Goal: Task Accomplishment & Management: Complete application form

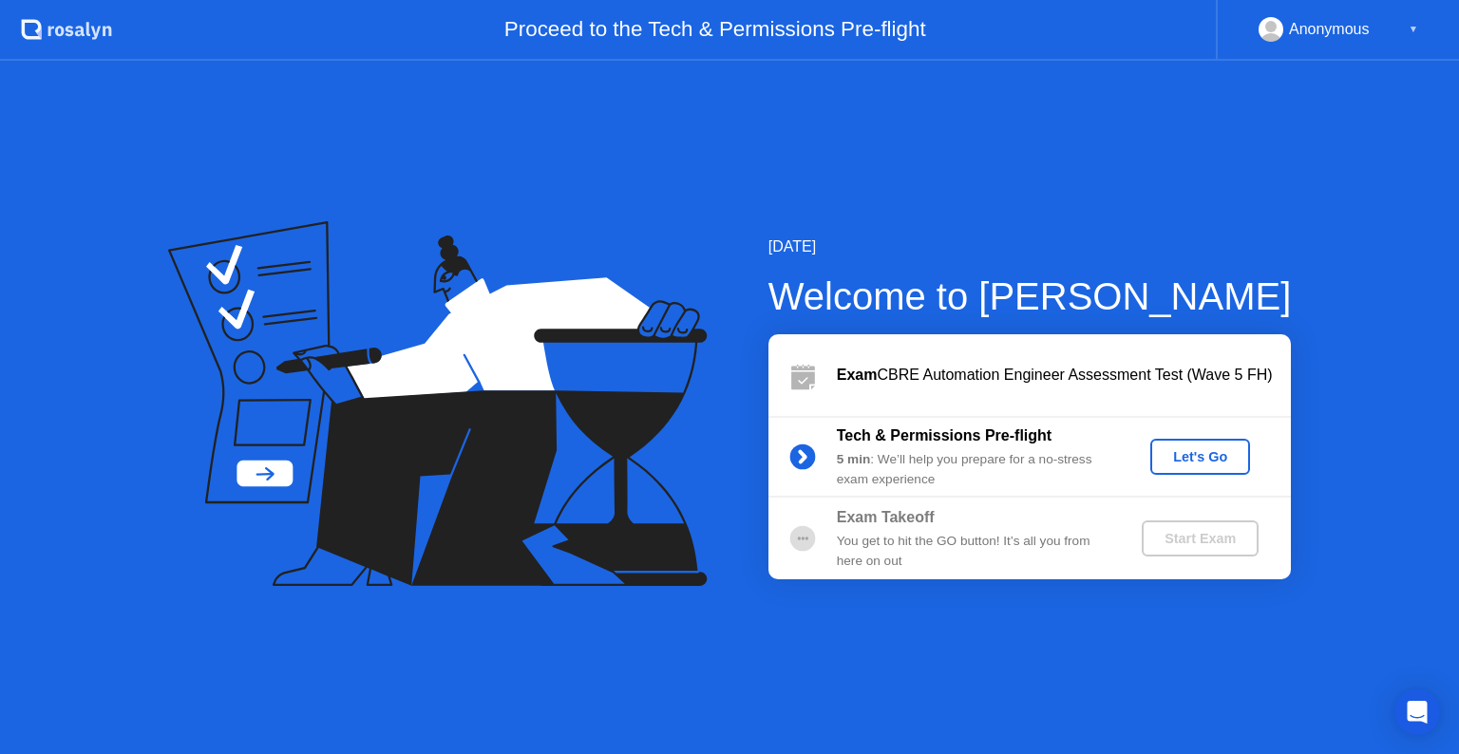
click at [1189, 464] on div "Let's Go" at bounding box center [1200, 456] width 85 height 15
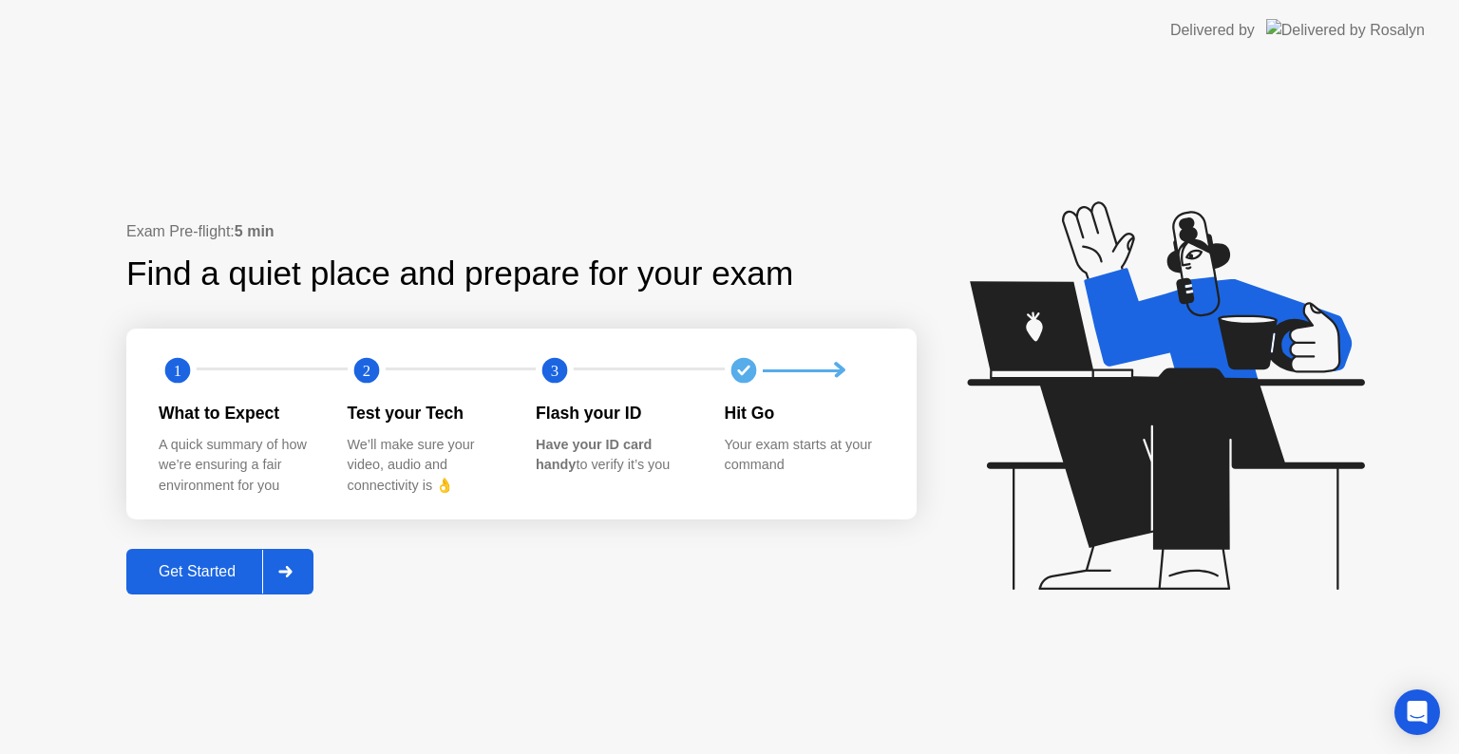
click at [237, 564] on div "Get Started" at bounding box center [197, 571] width 130 height 17
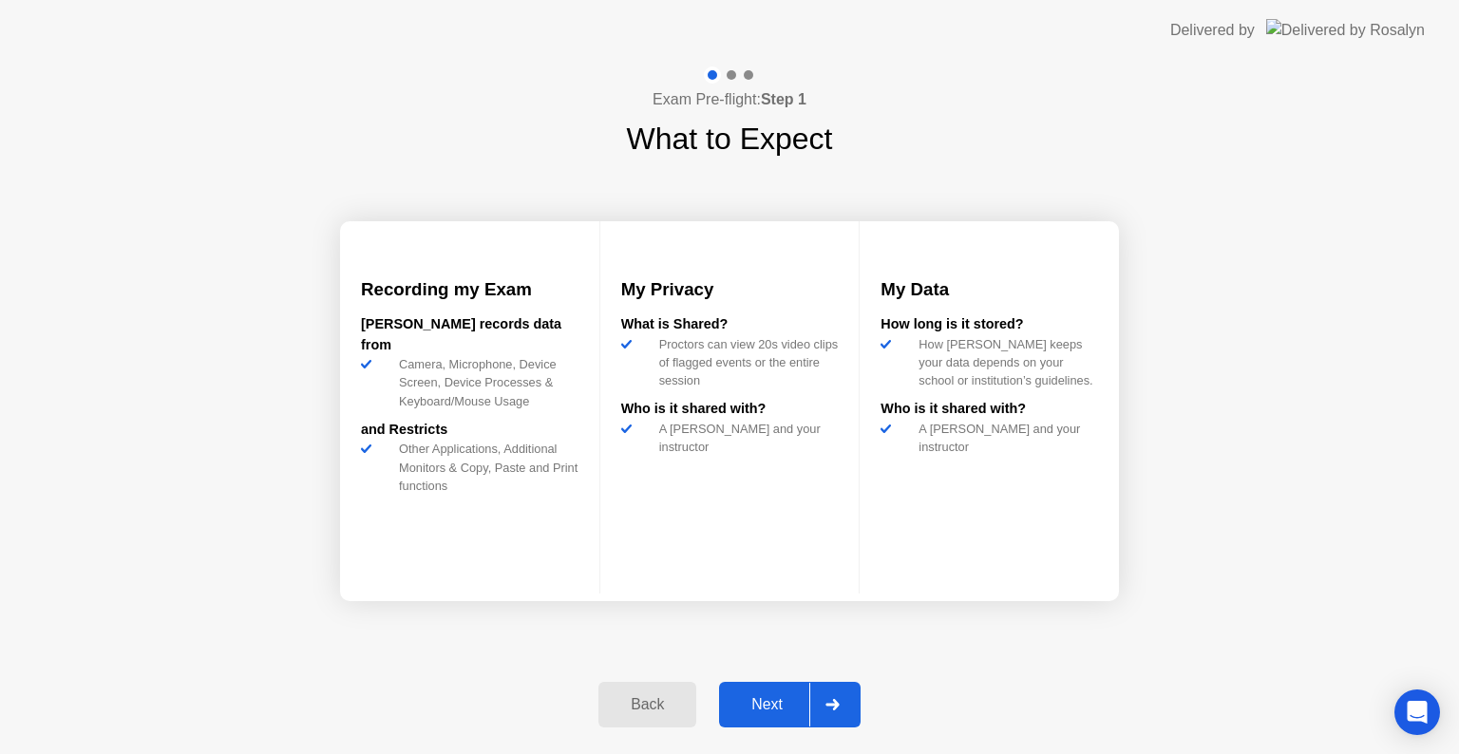
click at [761, 716] on button "Next" at bounding box center [790, 705] width 142 height 46
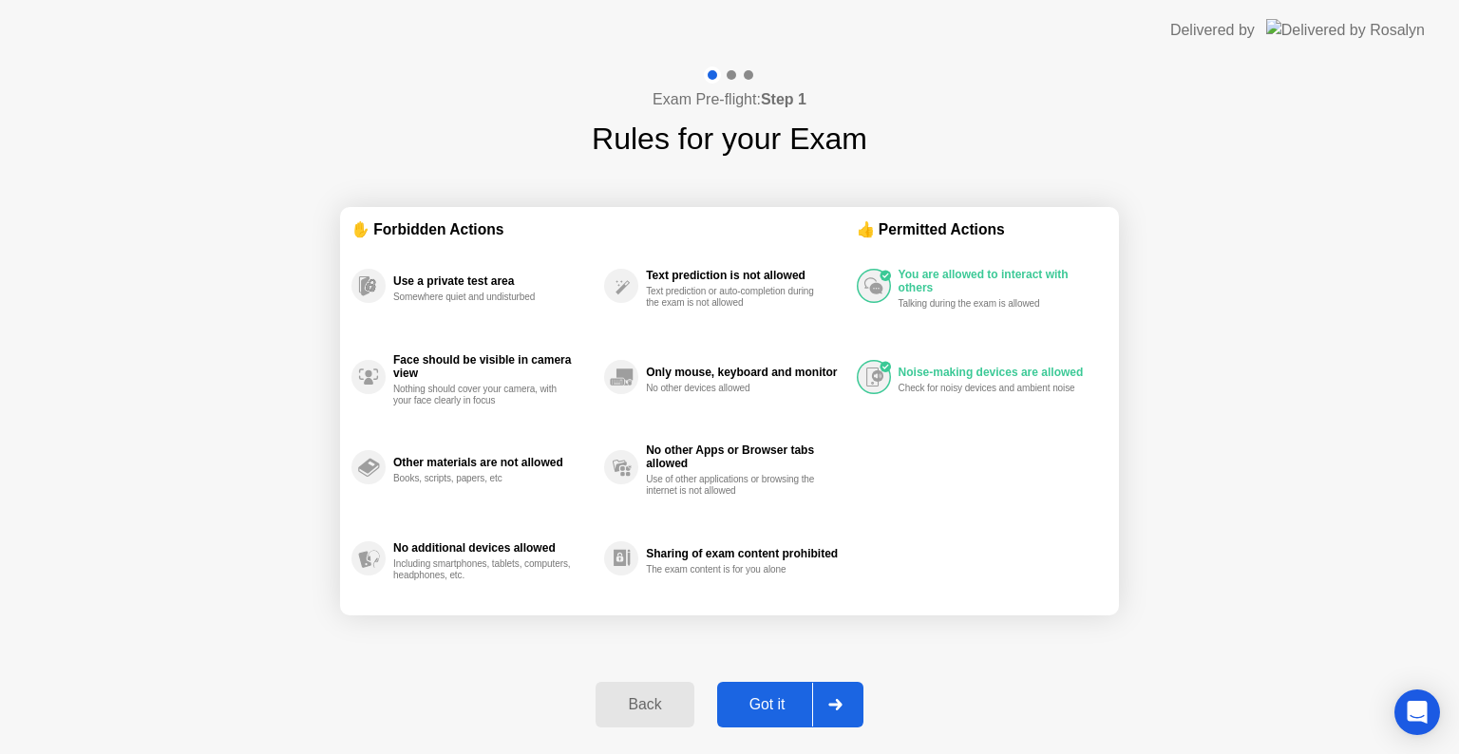
click at [761, 716] on button "Got it" at bounding box center [790, 705] width 146 height 46
select select "**********"
select select "*******"
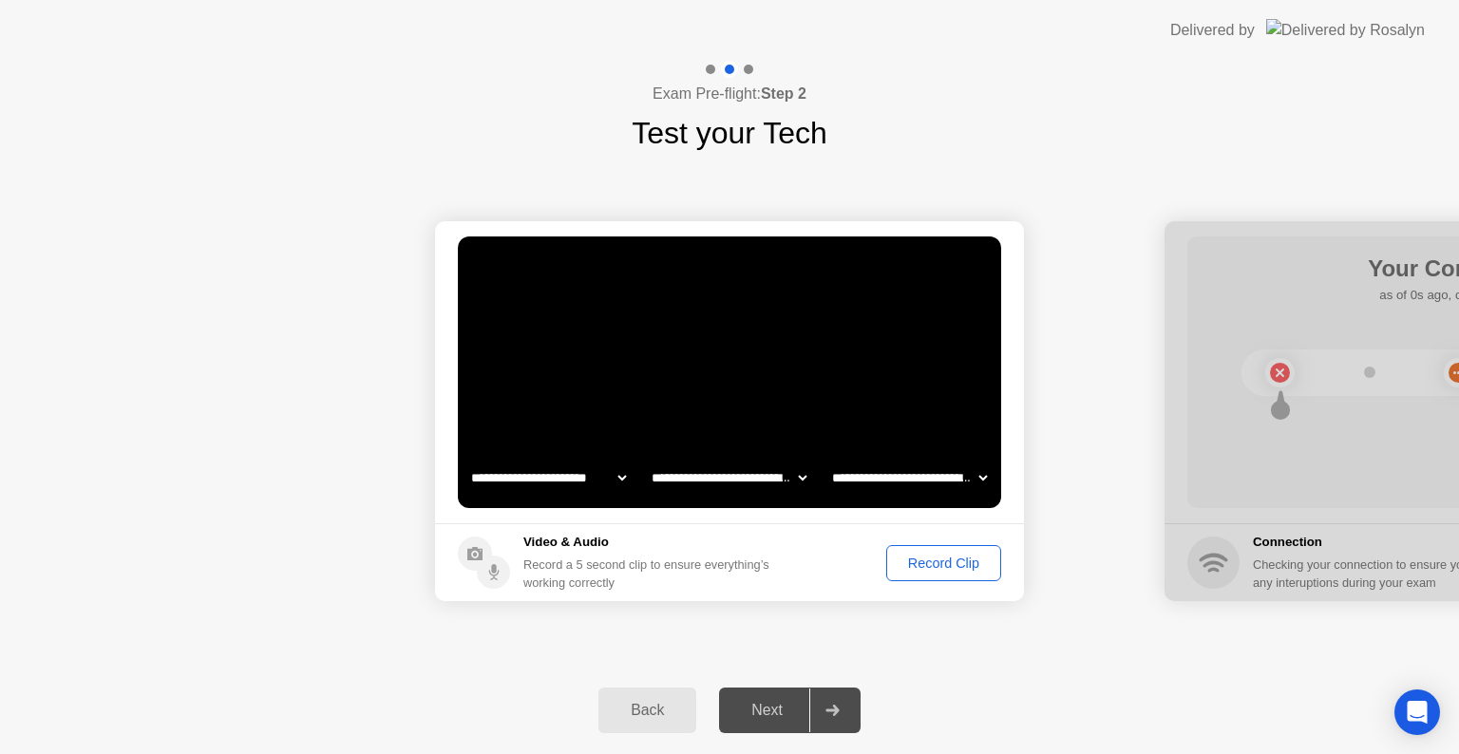
click at [933, 559] on div "Record Clip" at bounding box center [944, 563] width 102 height 15
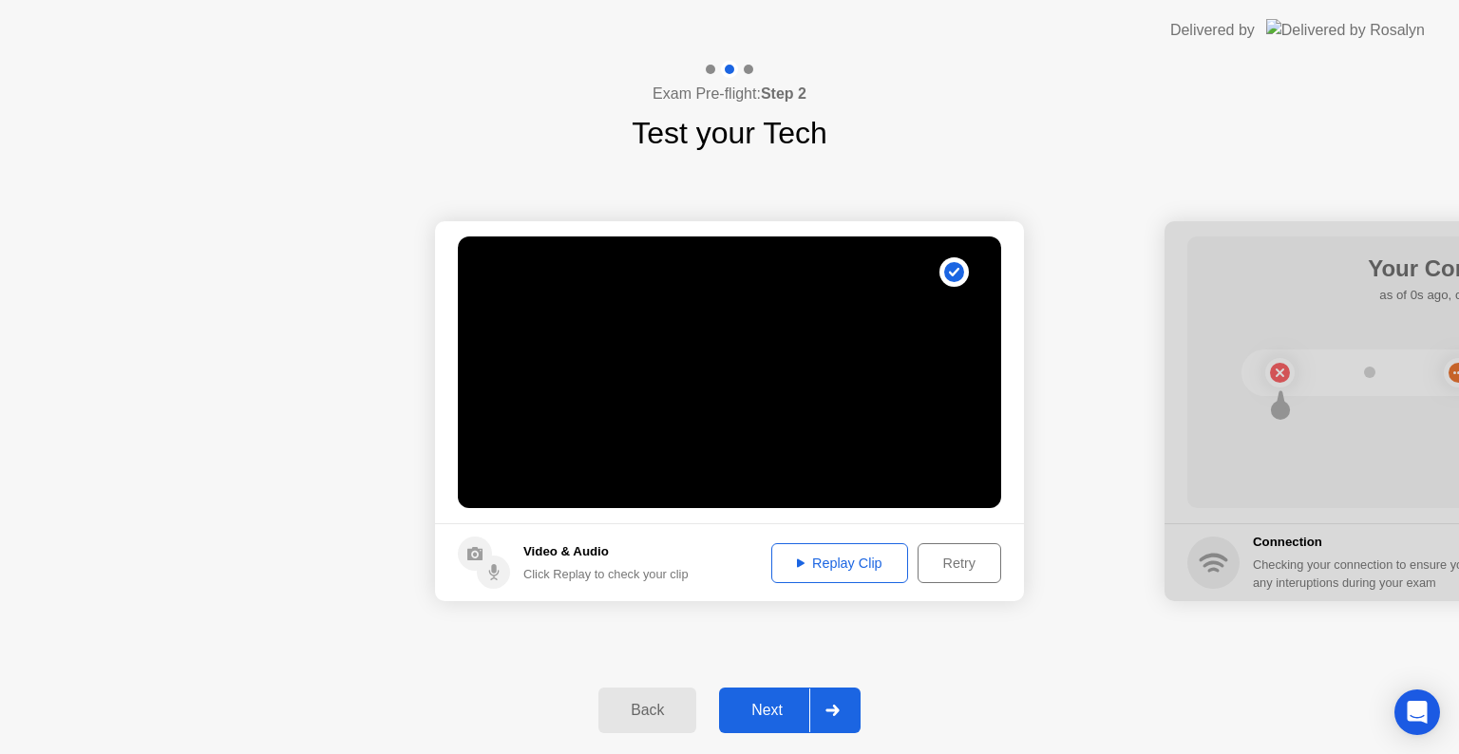
click at [829, 566] on div "Replay Clip" at bounding box center [839, 563] width 123 height 15
click at [775, 714] on div "Next" at bounding box center [767, 710] width 85 height 17
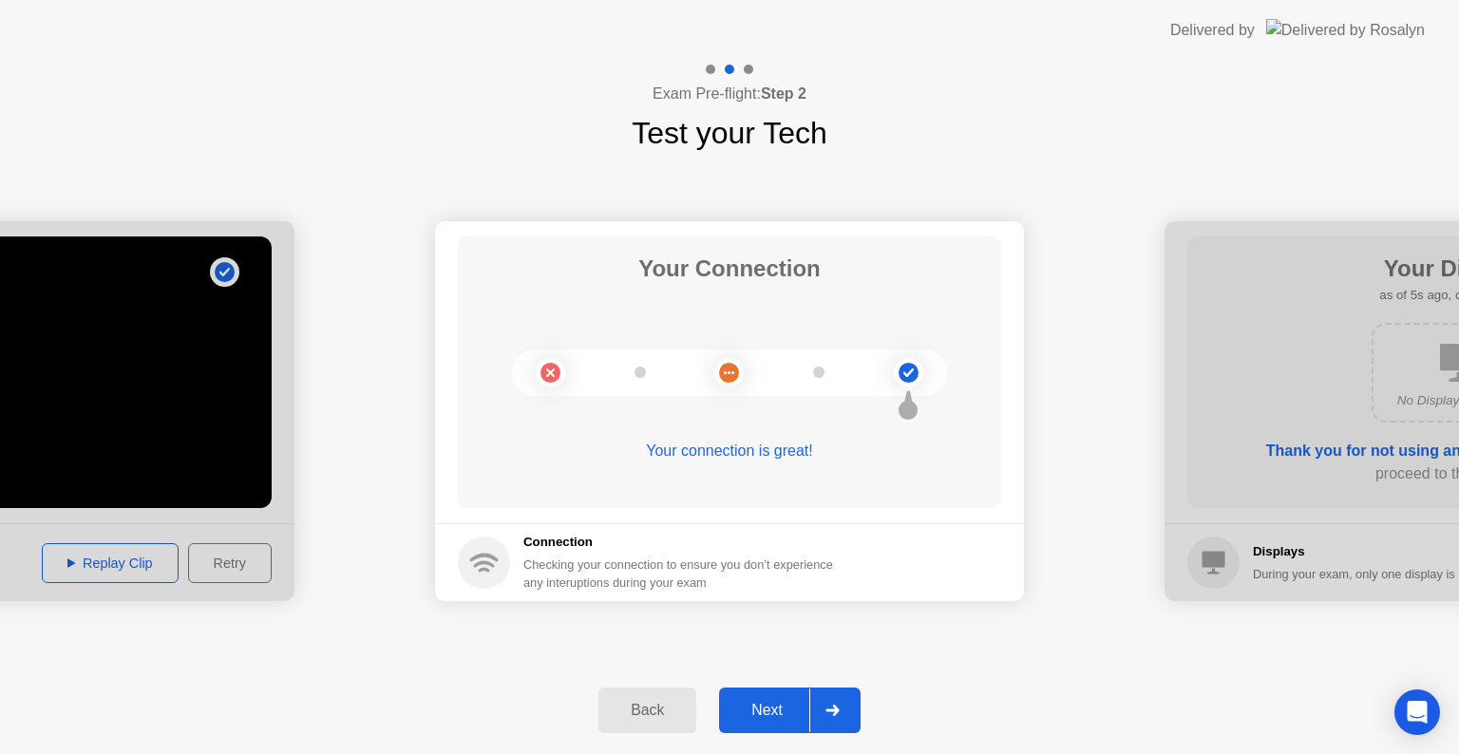
click at [775, 714] on div "Next" at bounding box center [767, 710] width 85 height 17
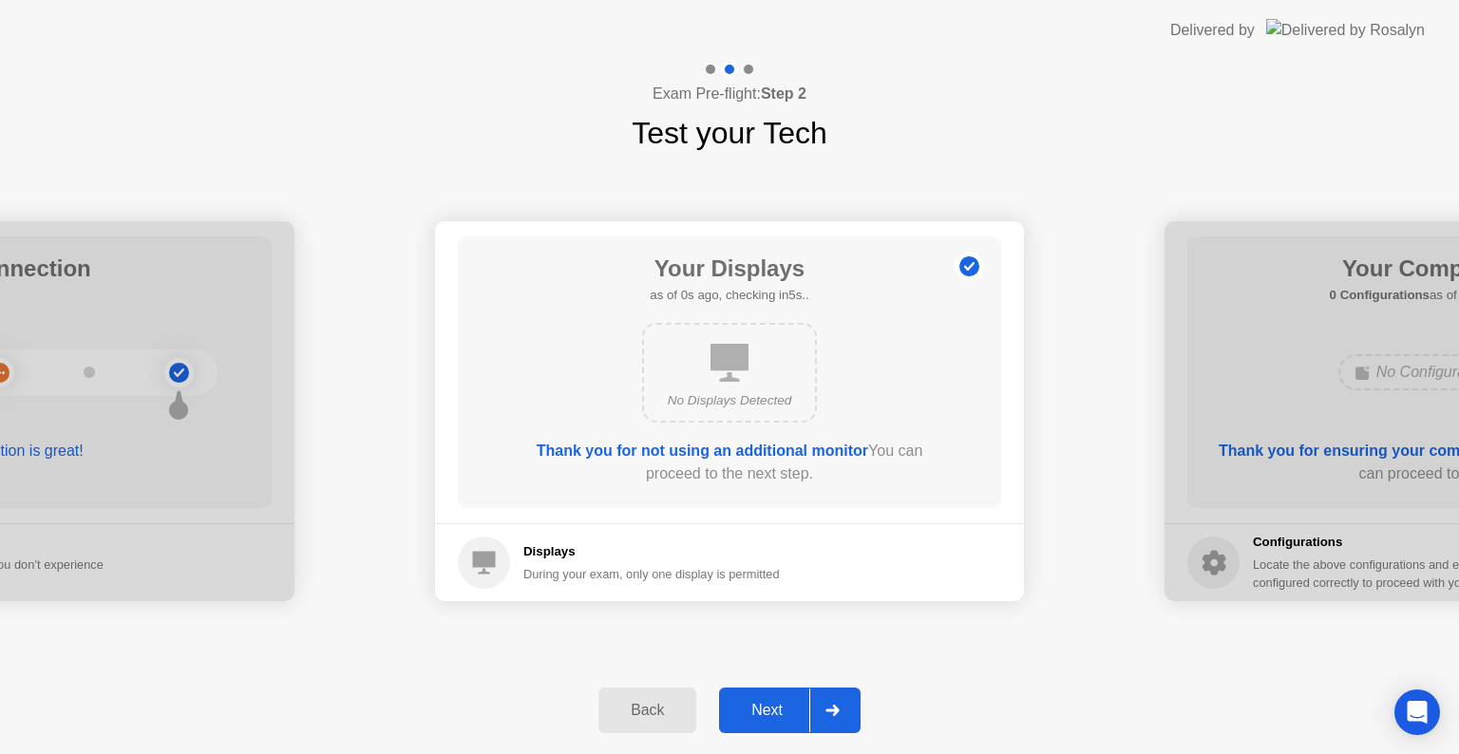
click at [775, 714] on div "Next" at bounding box center [767, 710] width 85 height 17
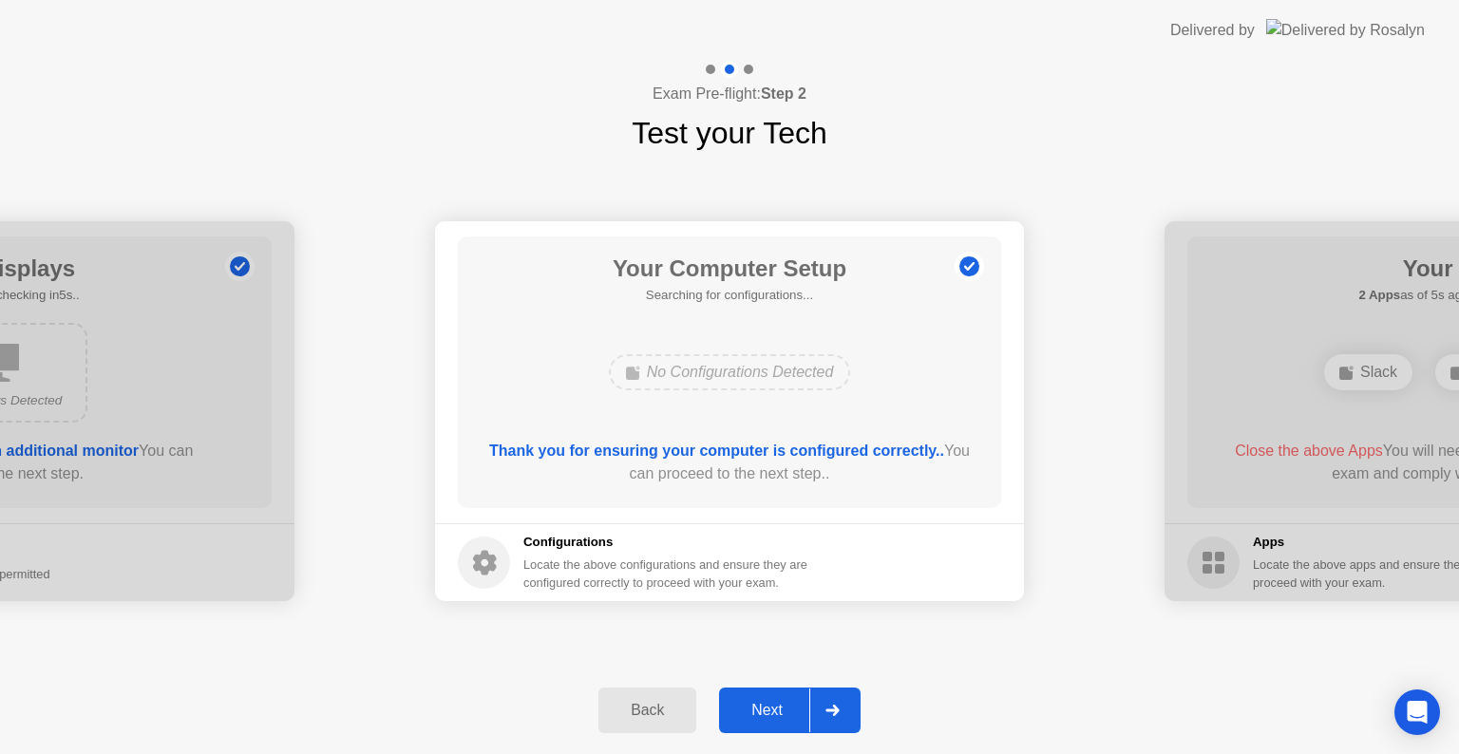
click at [775, 714] on div "Next" at bounding box center [767, 710] width 85 height 17
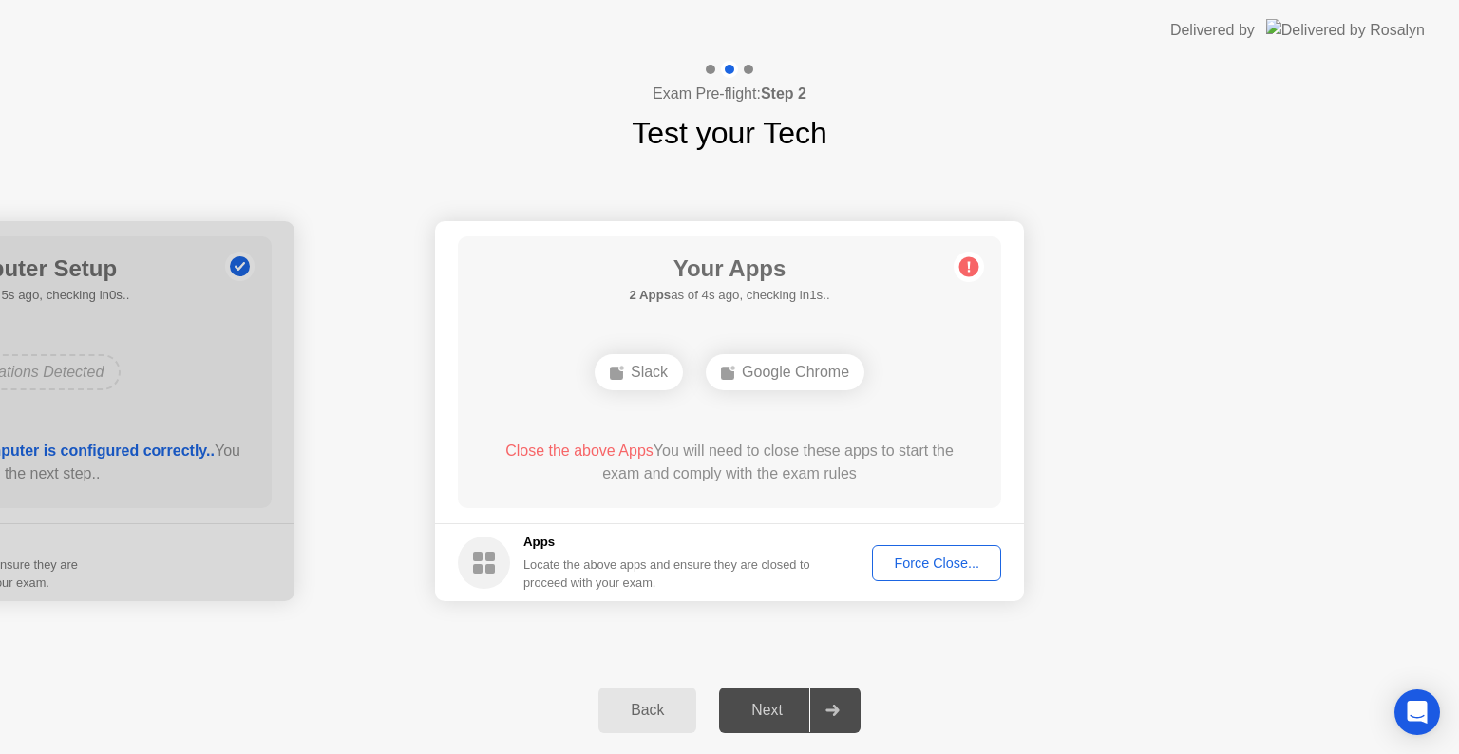
click at [935, 566] on div "Force Close..." at bounding box center [937, 563] width 116 height 15
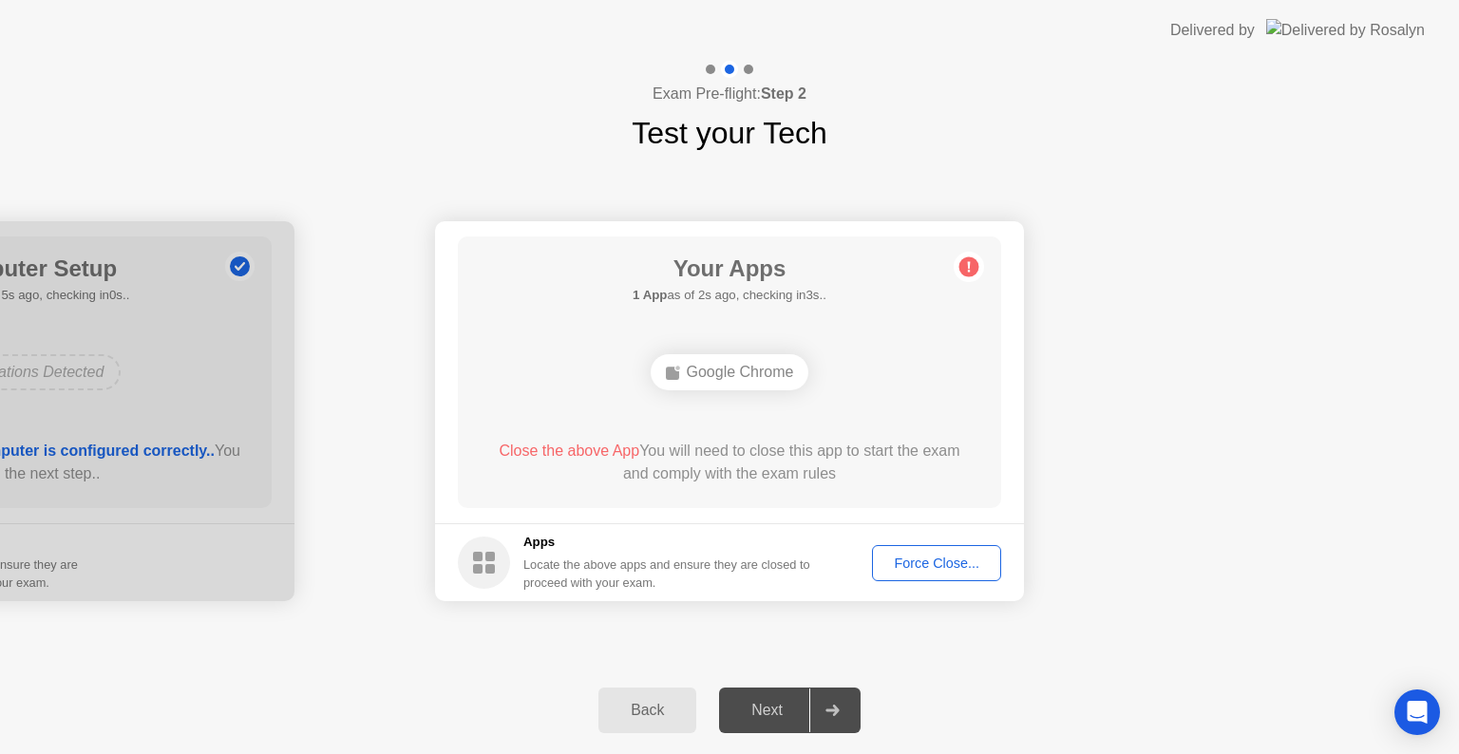
click at [955, 563] on div "Force Close..." at bounding box center [937, 563] width 116 height 15
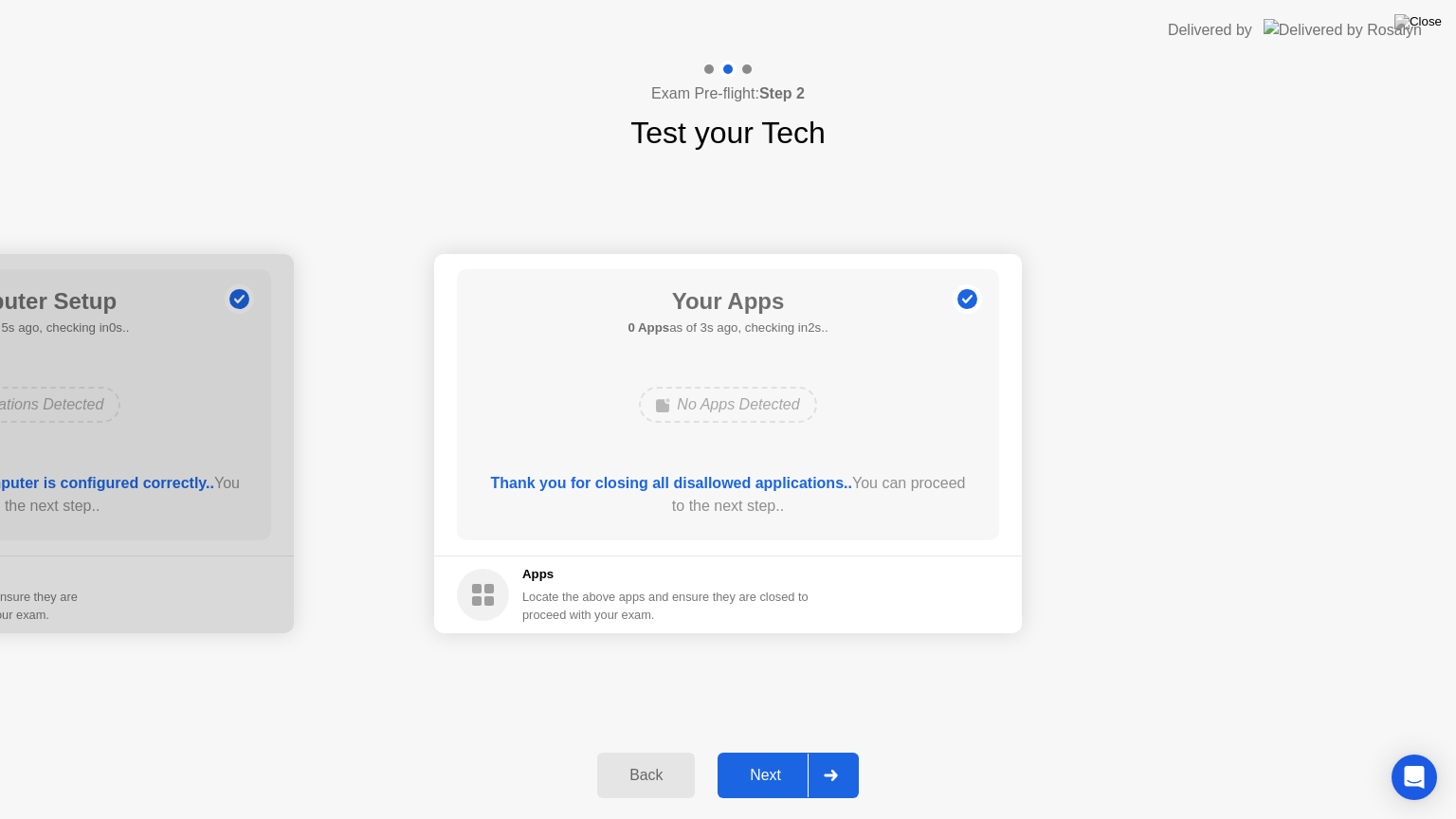
click at [769, 751] on div "Next" at bounding box center [765, 774] width 85 height 17
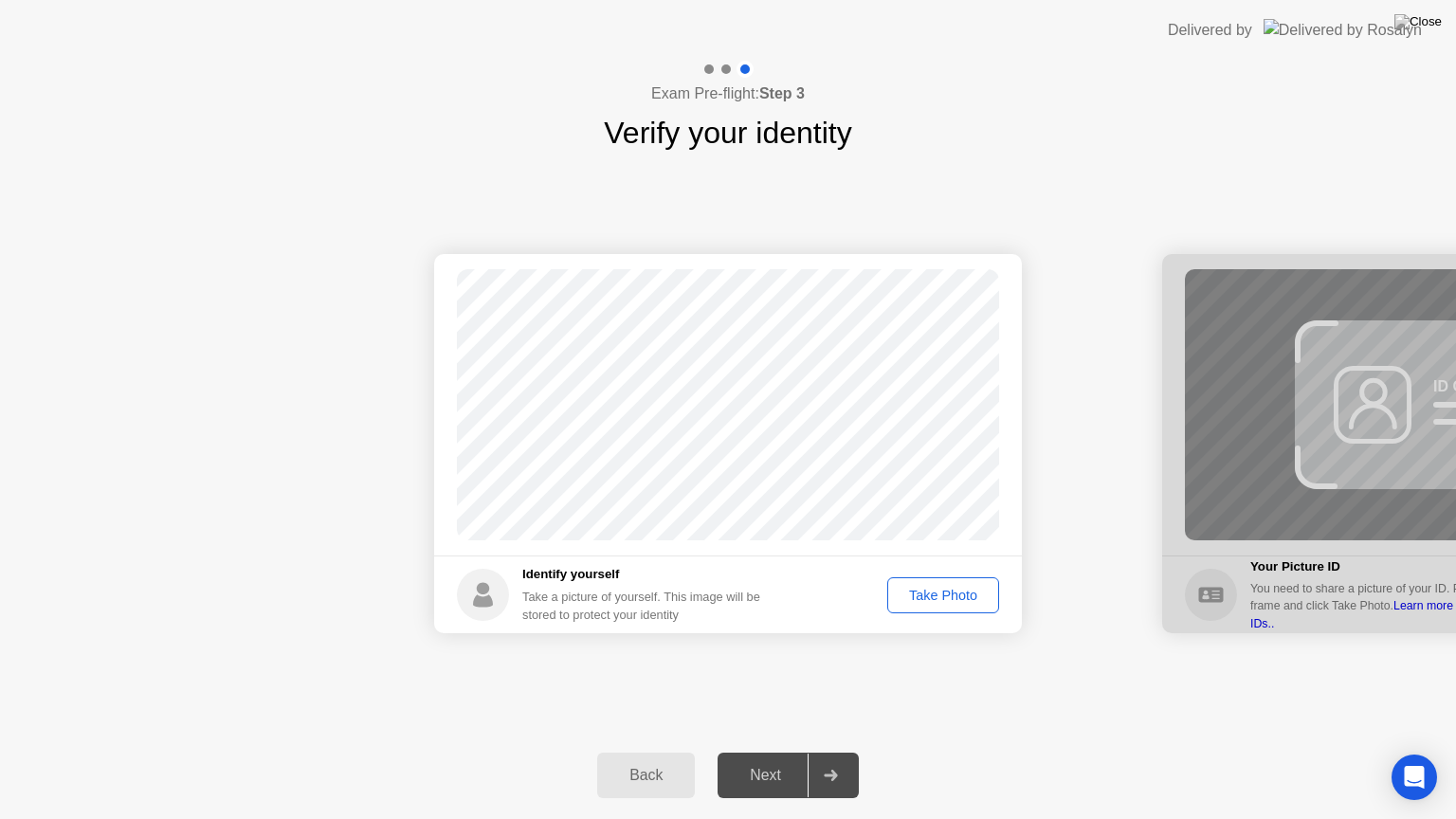
click at [944, 602] on div "Take Photo" at bounding box center [943, 595] width 99 height 15
click at [763, 751] on div "Next" at bounding box center [765, 774] width 85 height 17
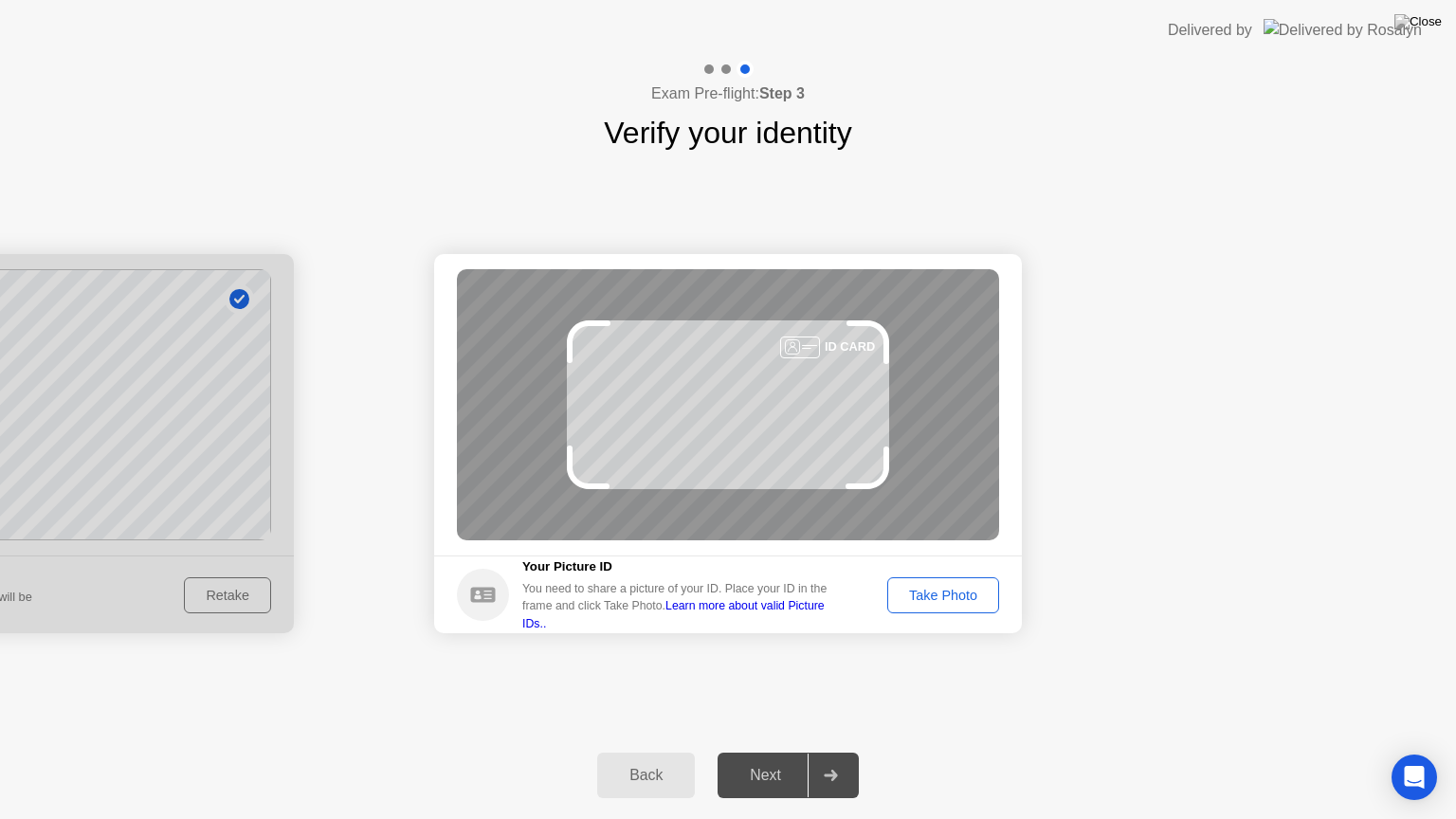
click at [955, 592] on div "Take Photo" at bounding box center [943, 595] width 99 height 15
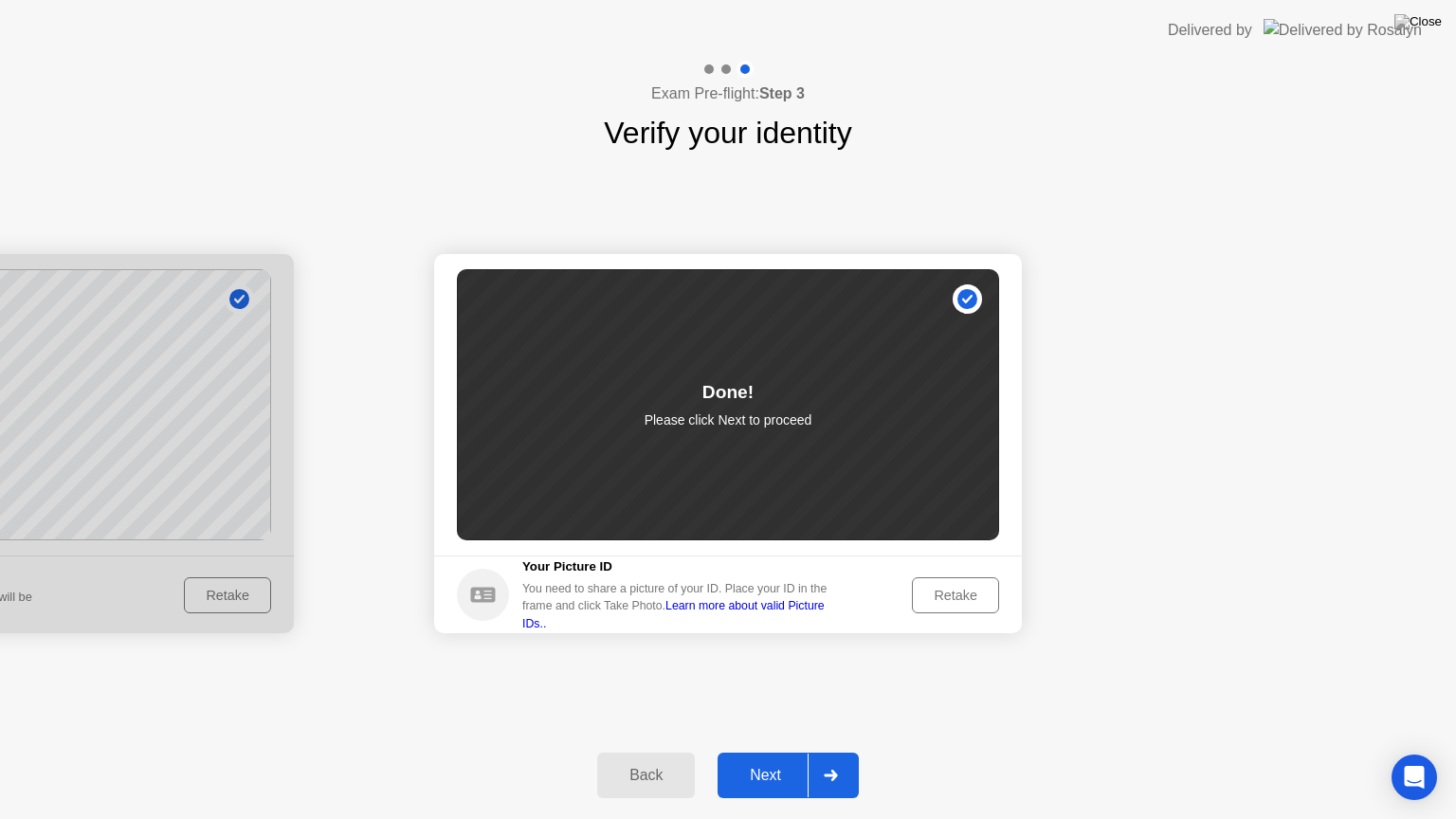
click at [766, 751] on div "Next" at bounding box center [765, 774] width 85 height 17
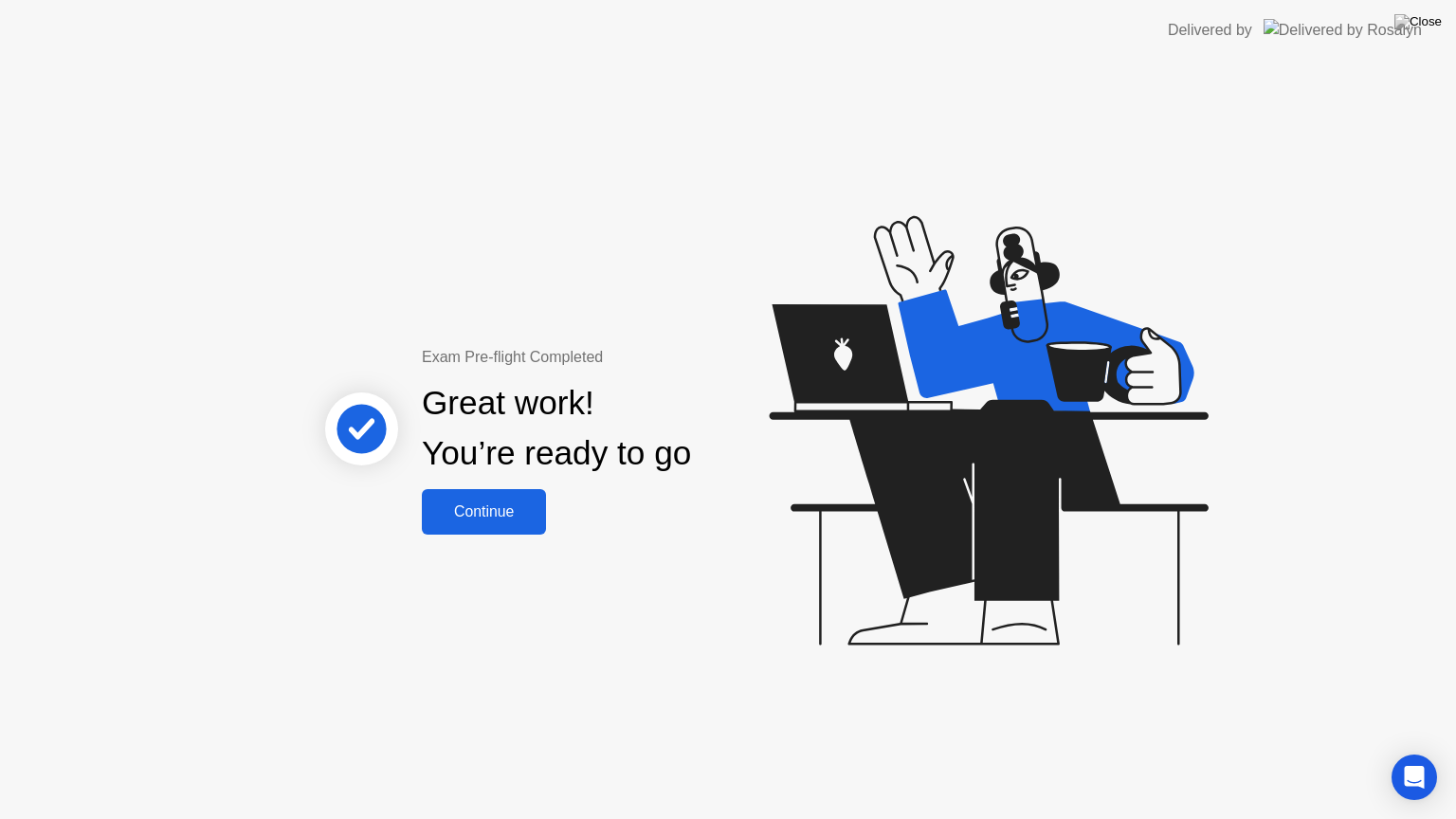
click at [457, 537] on div "Exam Pre-flight Completed Great work! You’re ready to go Continue" at bounding box center [728, 440] width 1456 height 758
click at [461, 523] on button "Continue" at bounding box center [484, 512] width 124 height 46
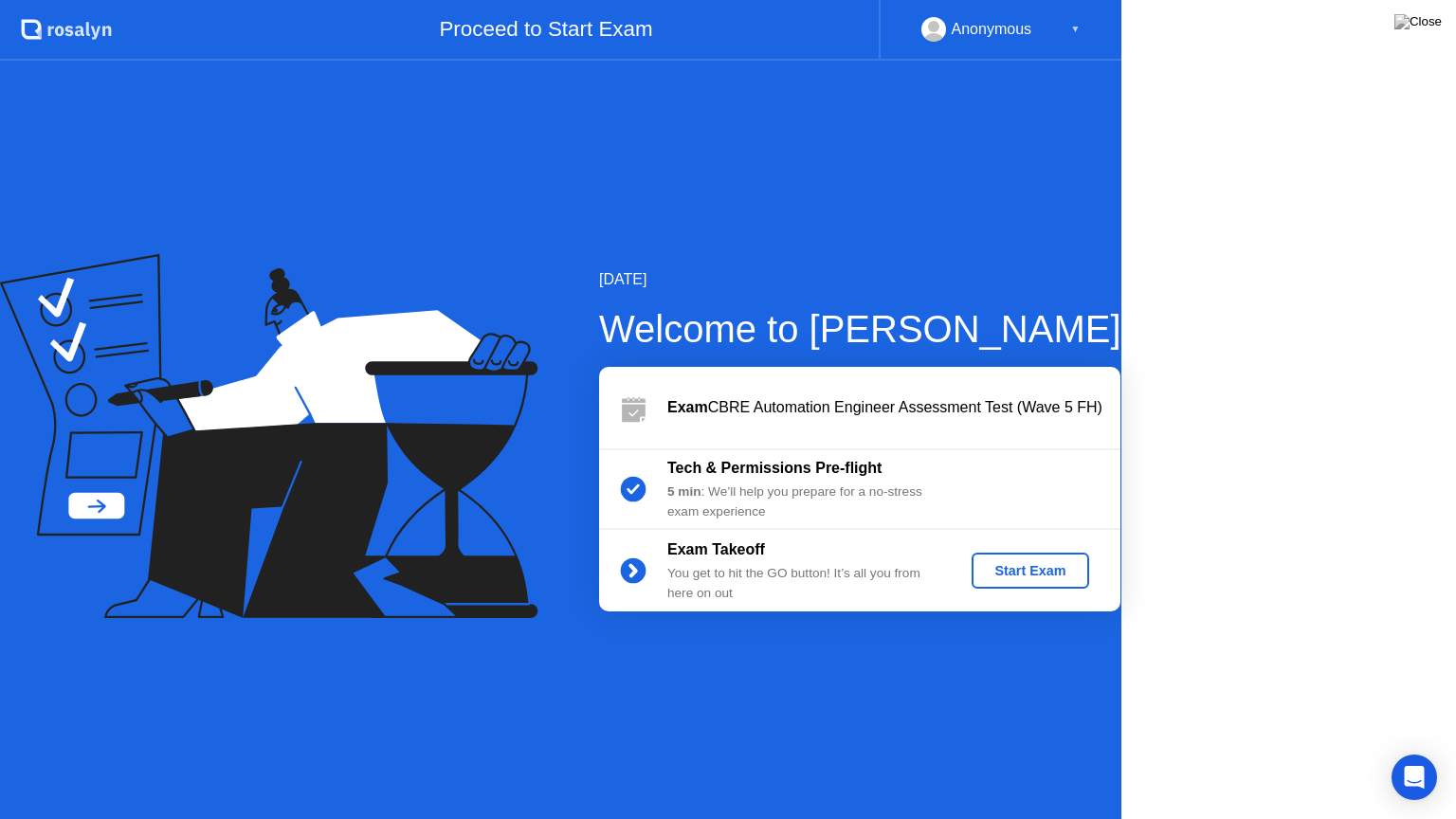
click at [461, 523] on icon at bounding box center [268, 436] width 538 height 364
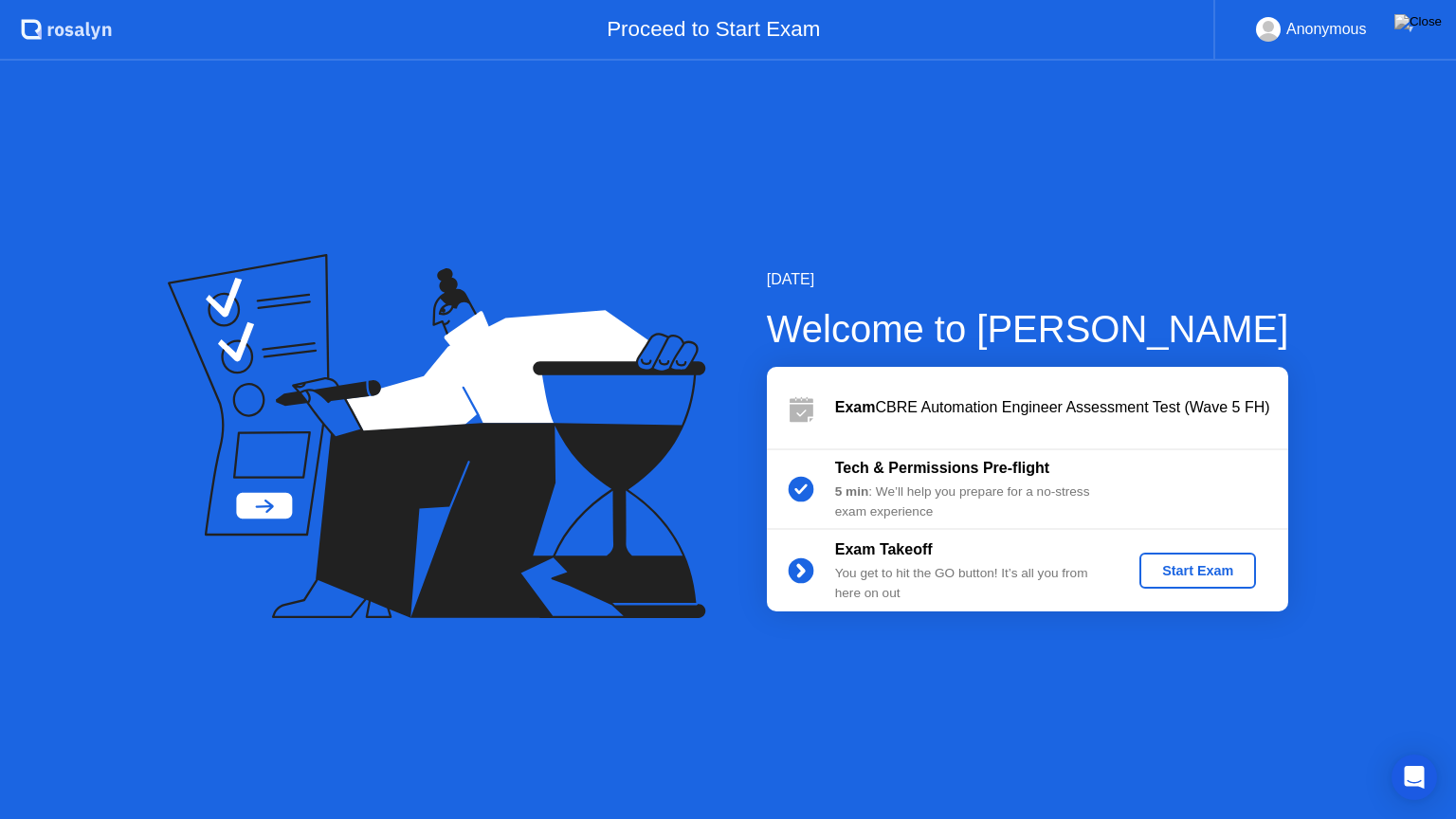
click at [1157, 570] on div "Start Exam" at bounding box center [1198, 570] width 102 height 15
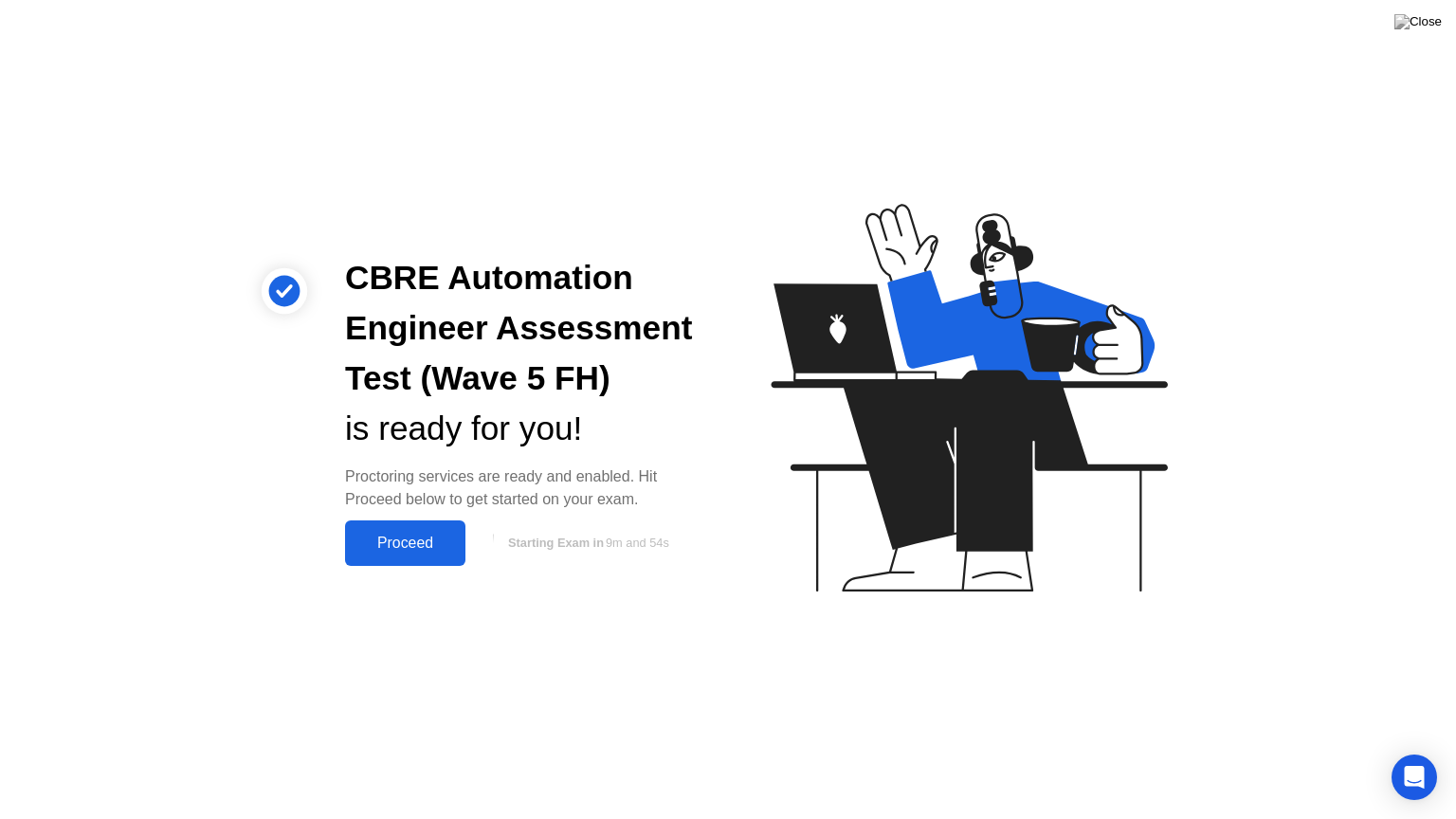
click at [446, 546] on div "Proceed" at bounding box center [404, 543] width 109 height 17
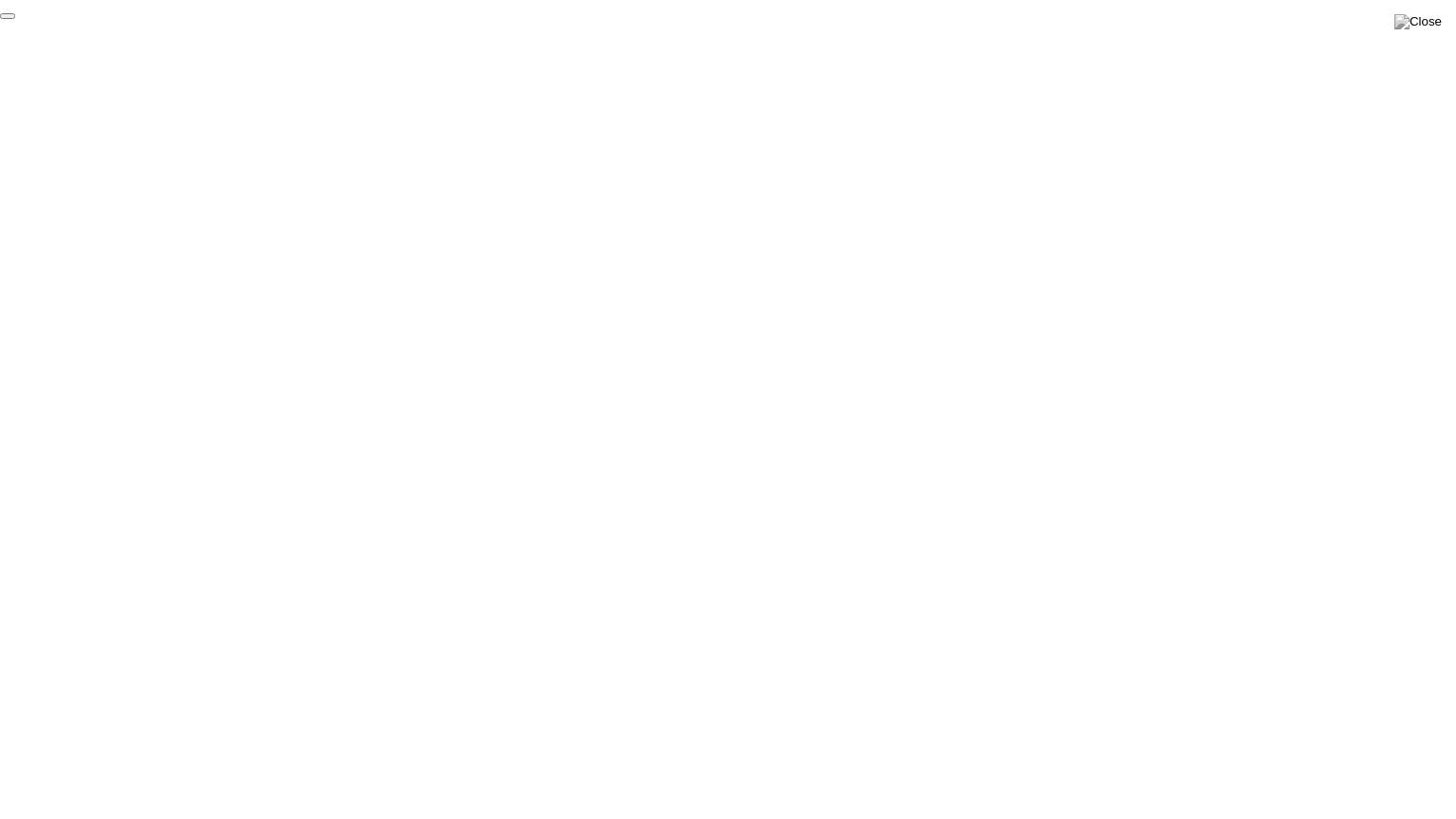
click div "End Proctoring Session"
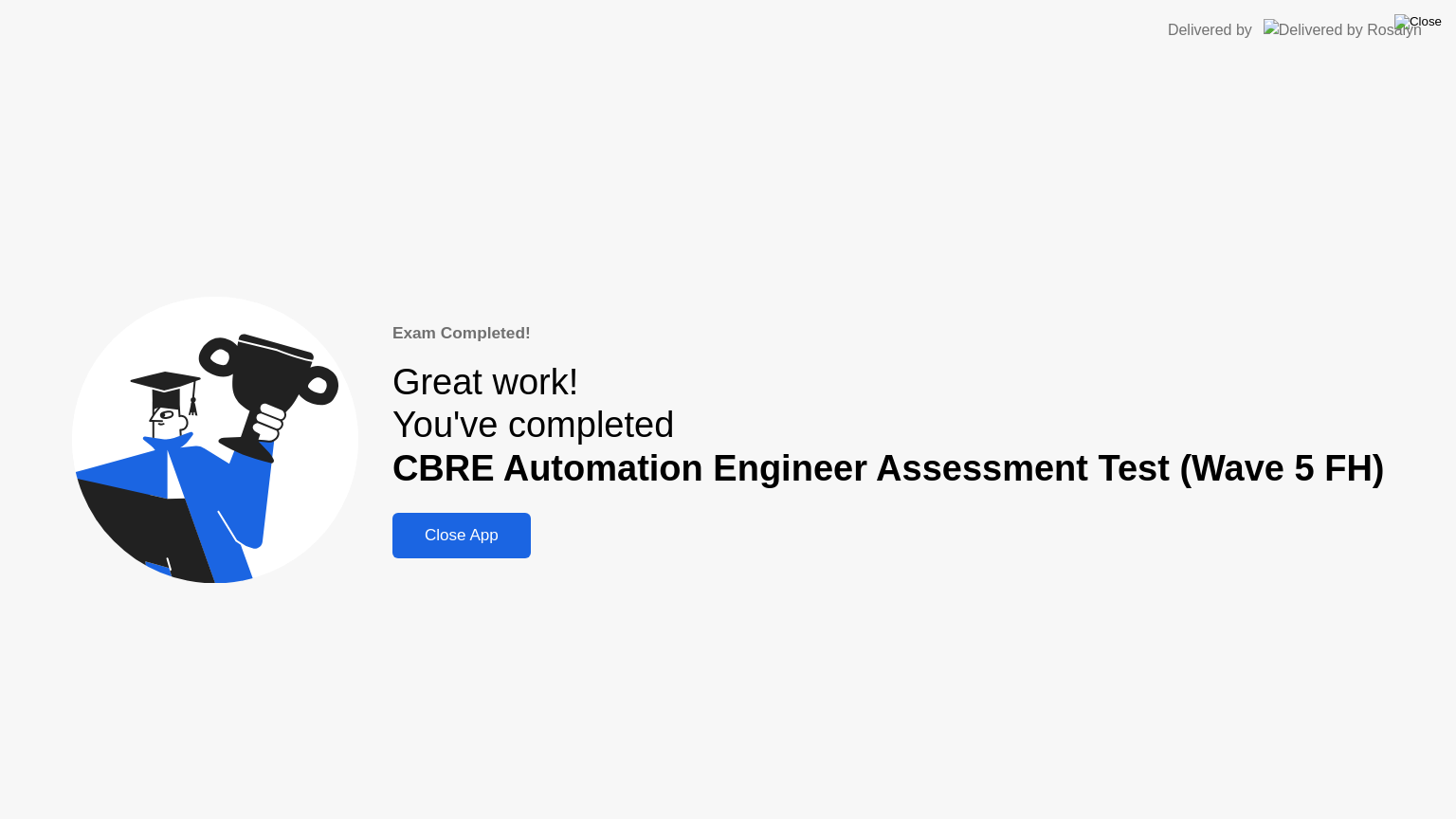
click at [1436, 16] on img at bounding box center [1417, 21] width 47 height 15
